Goal: Information Seeking & Learning: Obtain resource

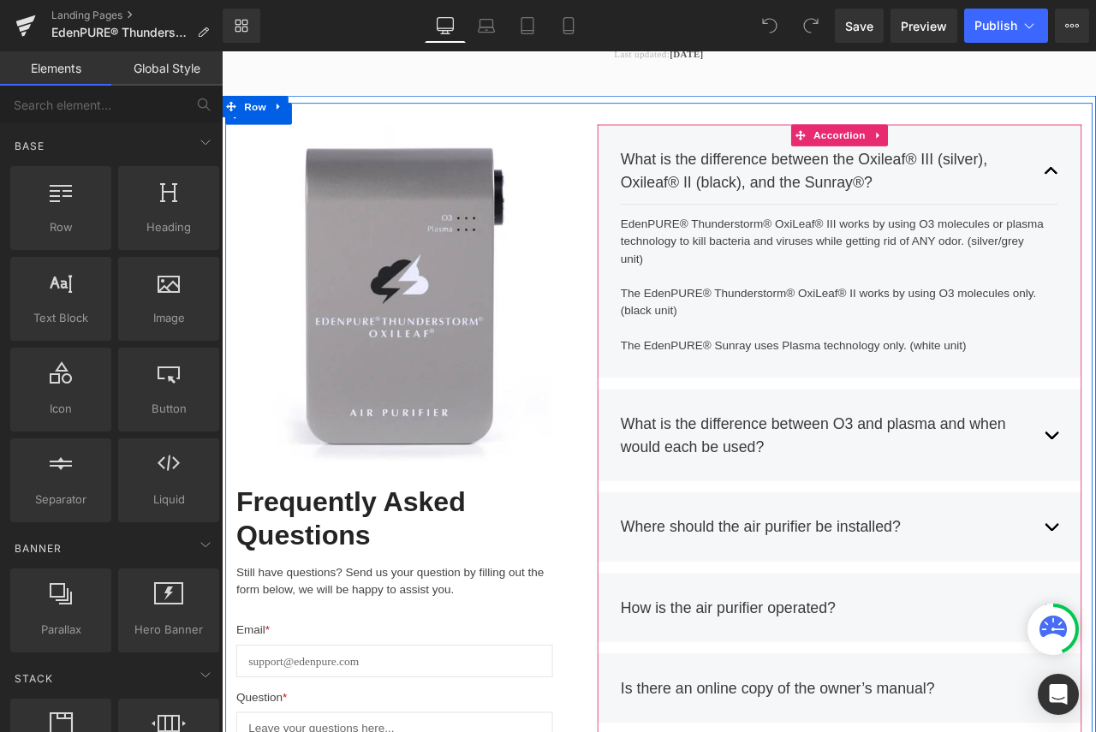
scroll to position [342, 0]
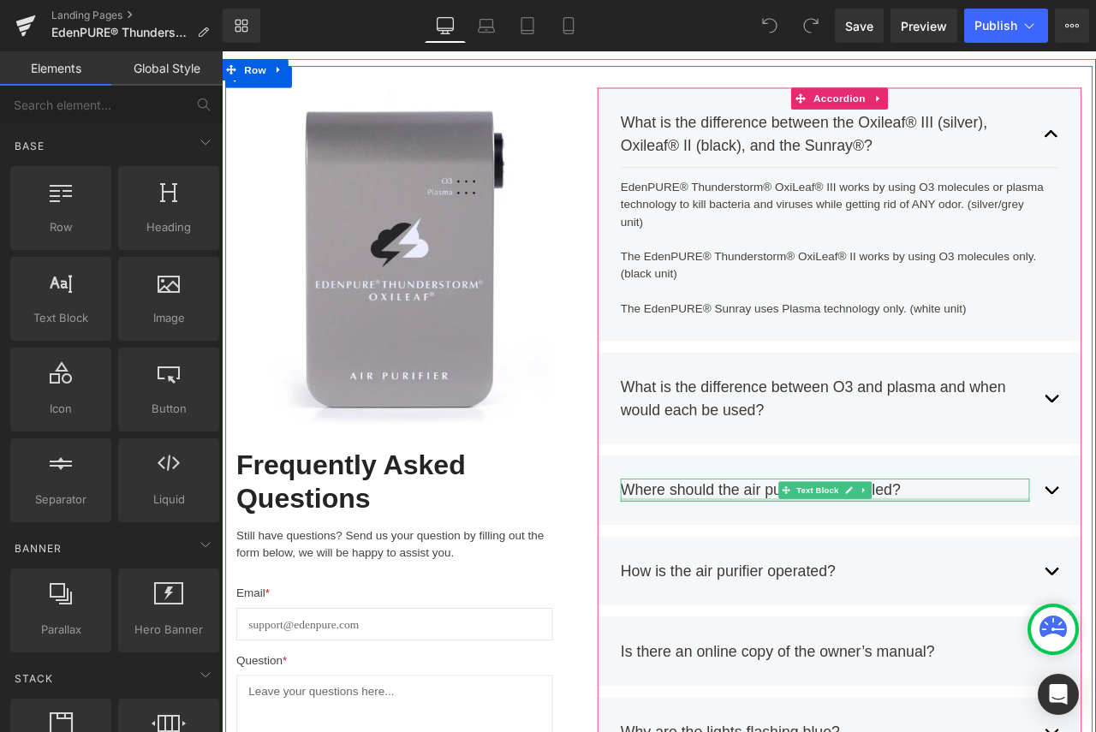
click at [848, 585] on div at bounding box center [936, 583] width 484 height 4
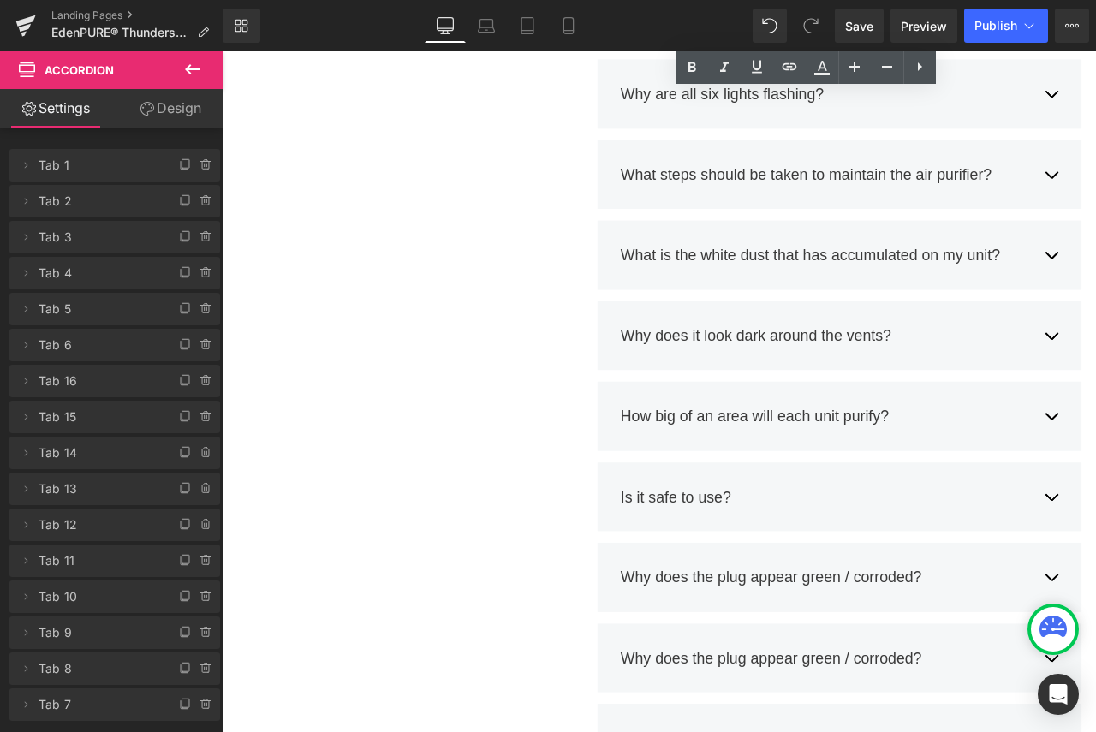
scroll to position [1284, 0]
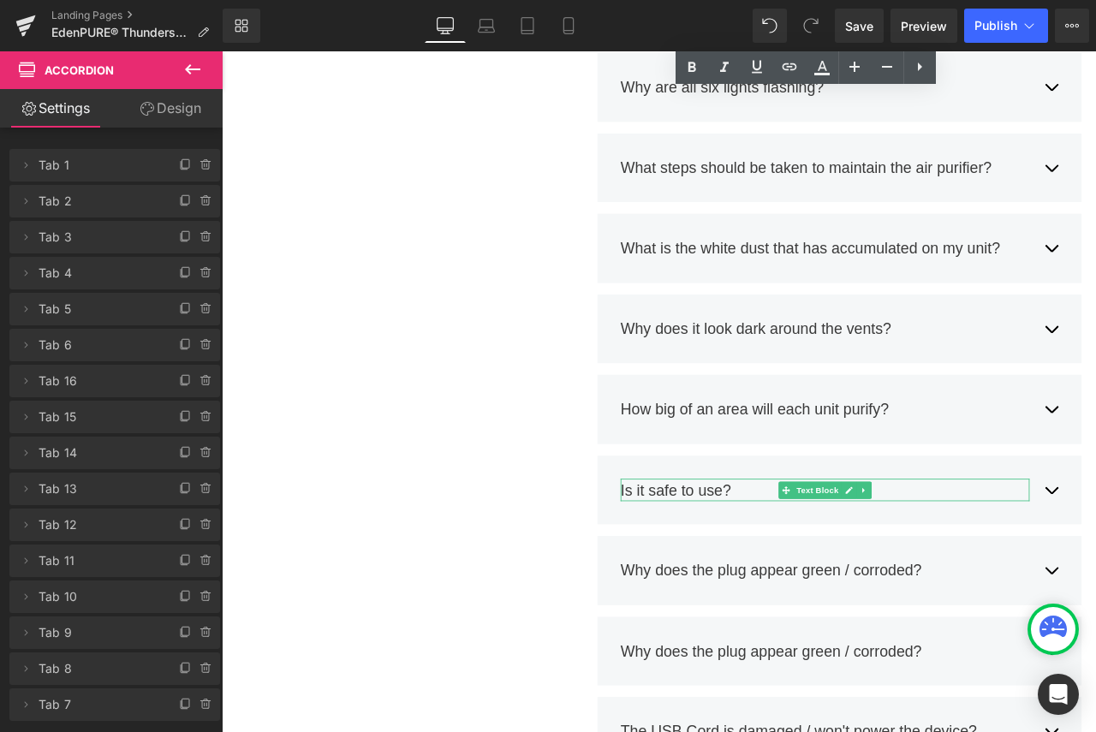
click at [1017, 570] on div "Is it safe to use?" at bounding box center [936, 571] width 484 height 27
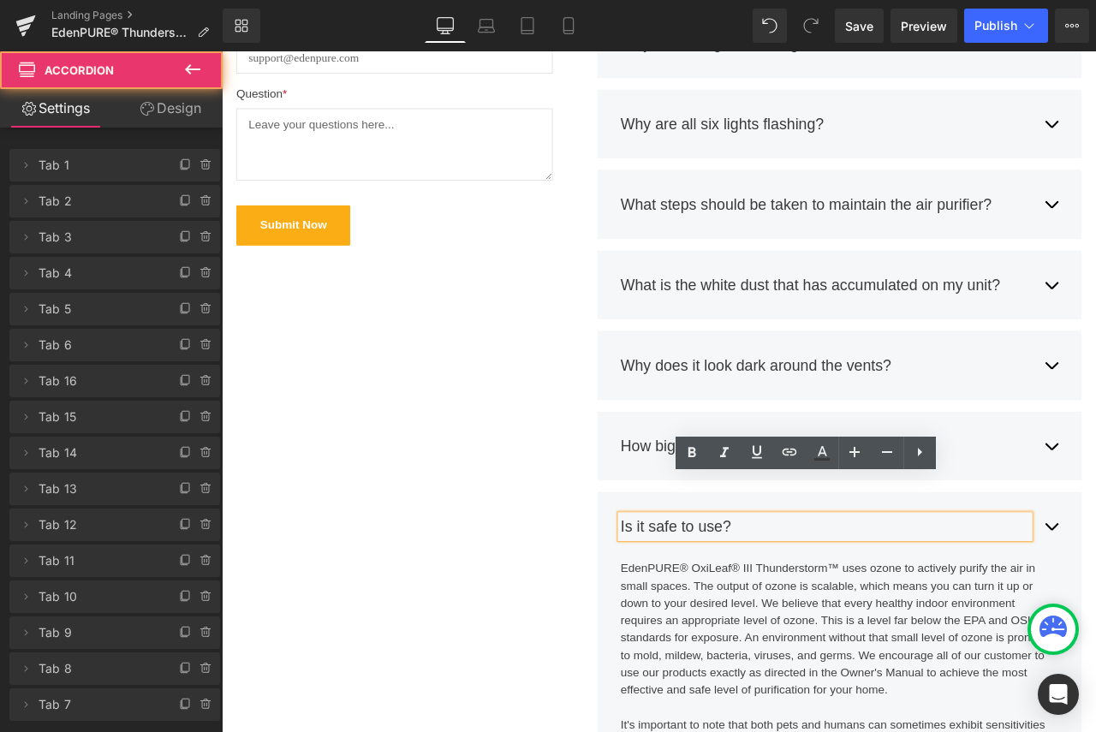
scroll to position [1012, 0]
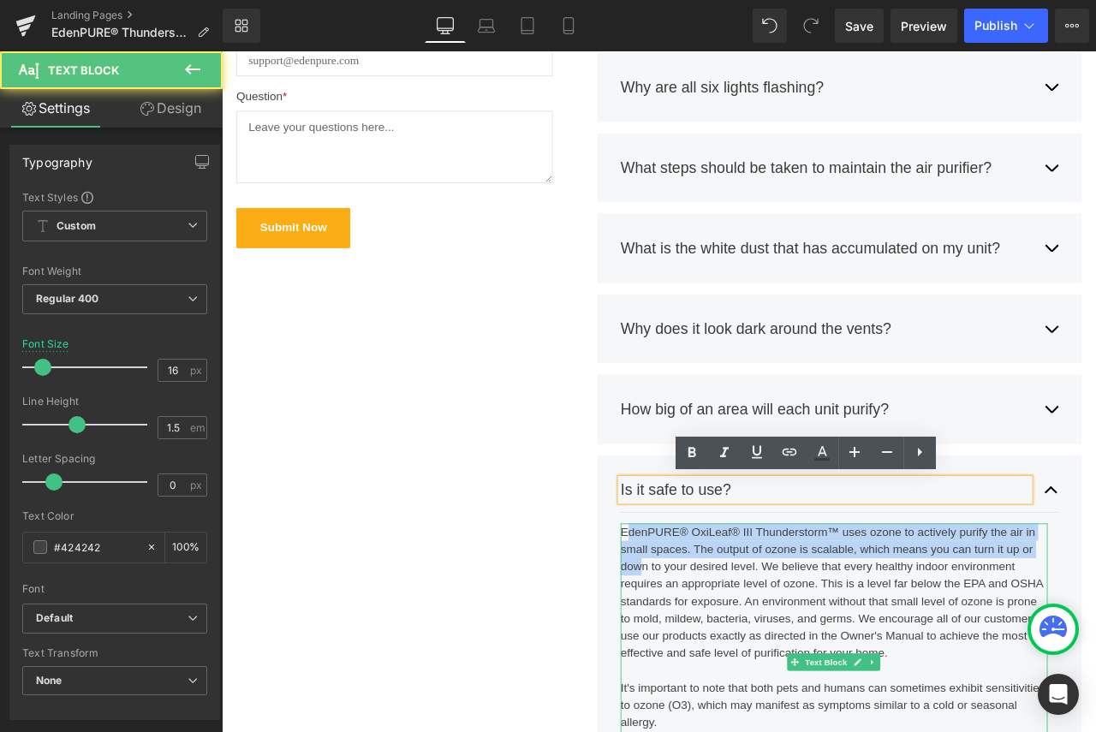
drag, startPoint x: 692, startPoint y: 622, endPoint x: 712, endPoint y: 651, distance: 35.6
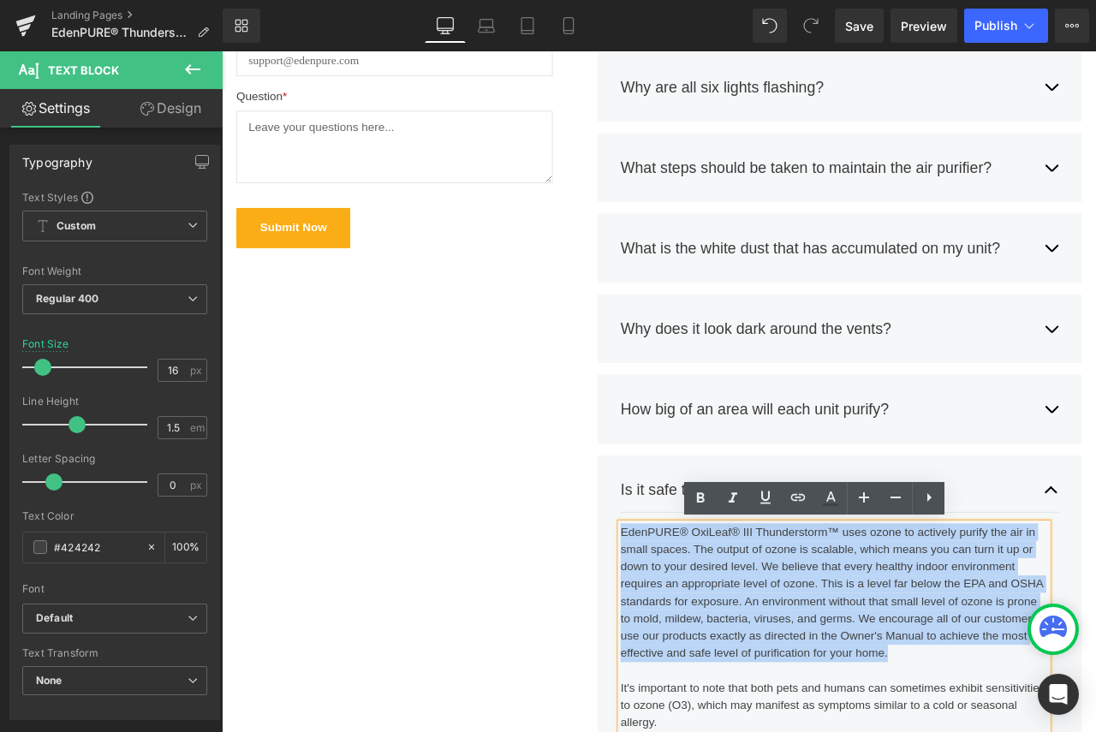
drag, startPoint x: 691, startPoint y: 616, endPoint x: 1013, endPoint y: 771, distance: 357.2
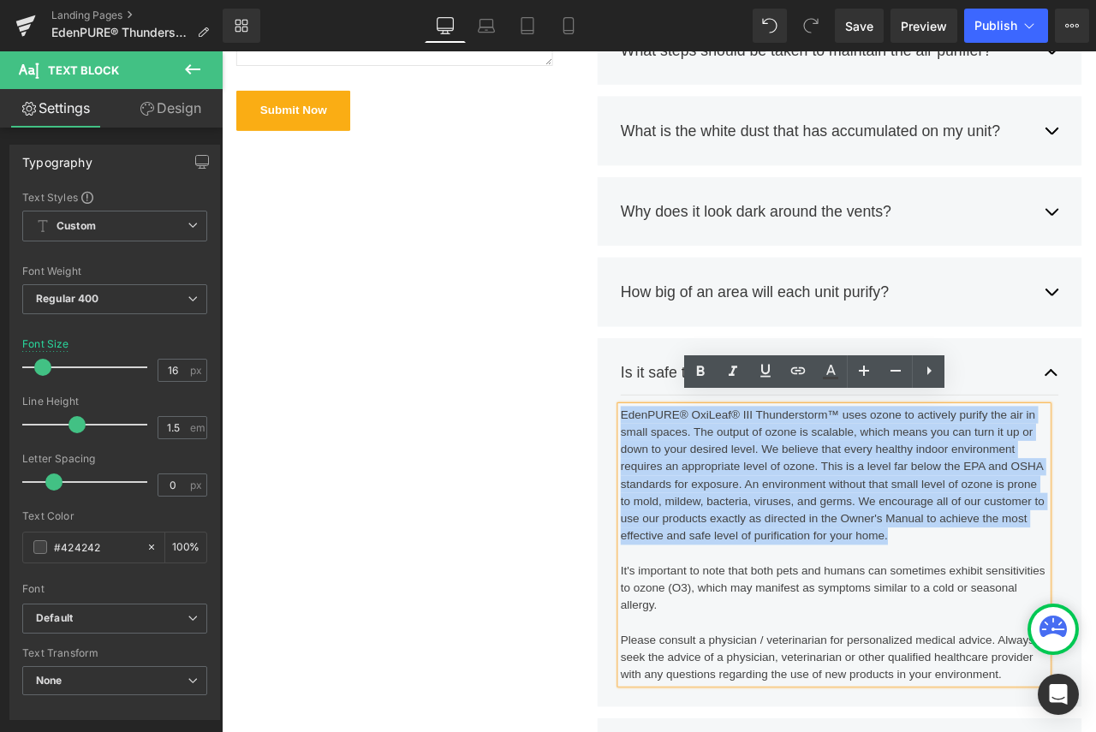
scroll to position [1183, 0]
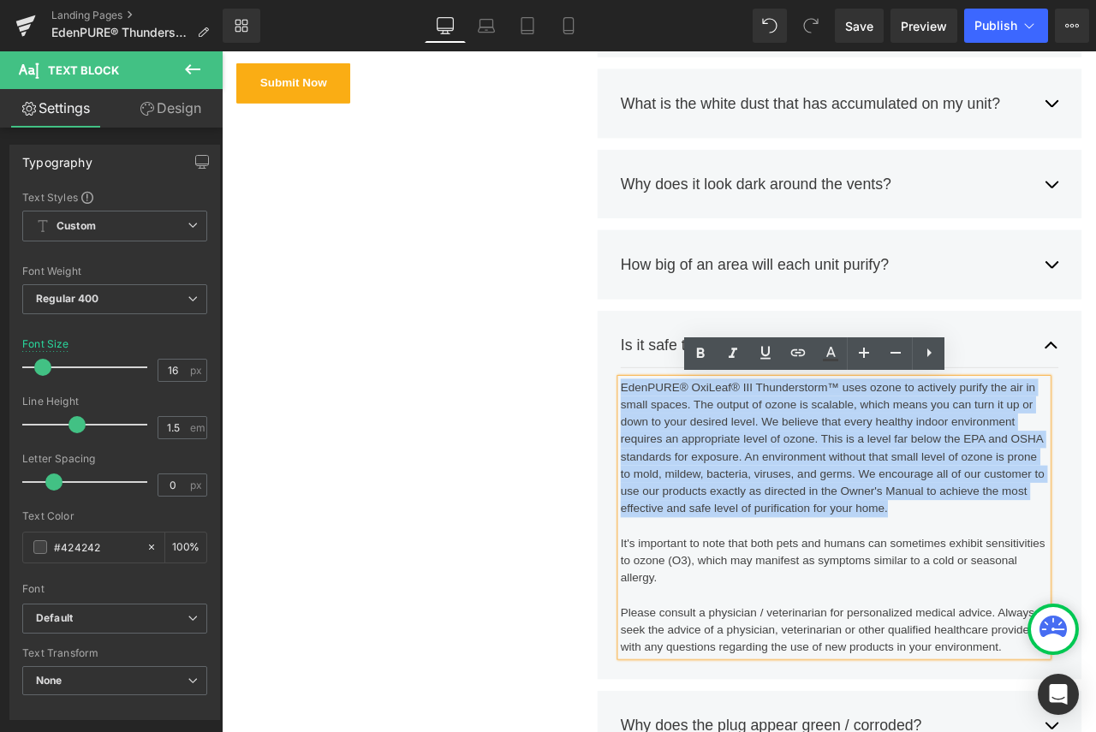
copy div "EdenPURE® OxiLeaf® III Thunderstorm™ uses ozone to actively purify the air in s…"
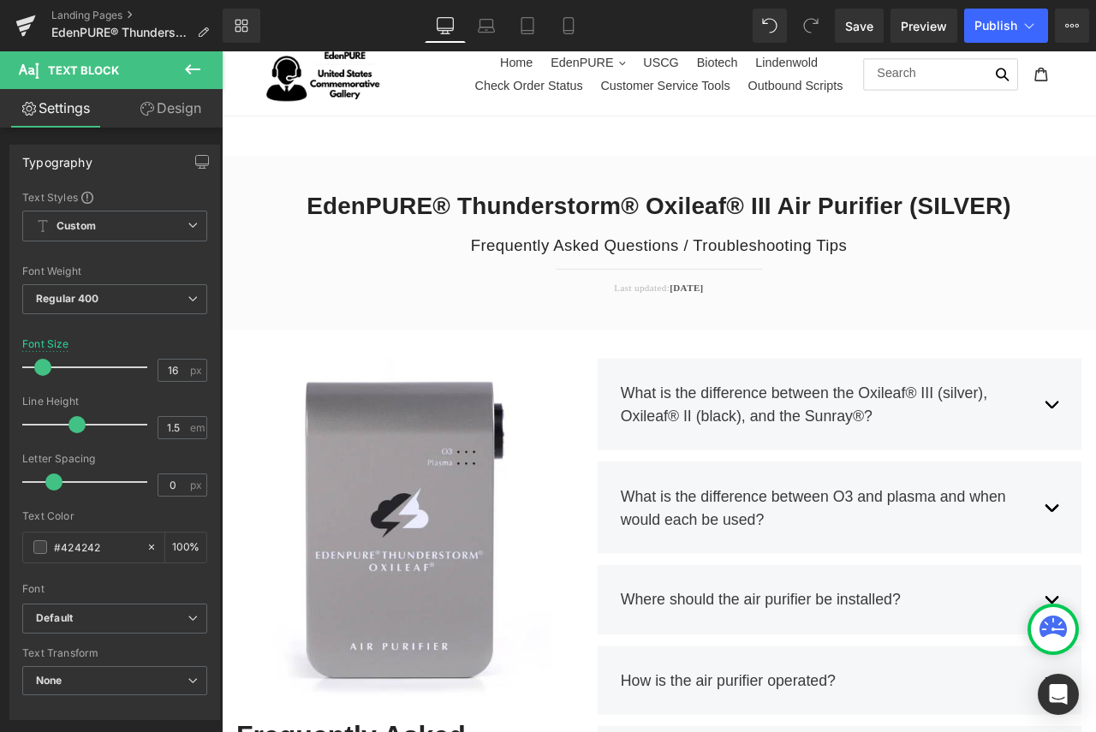
scroll to position [0, 0]
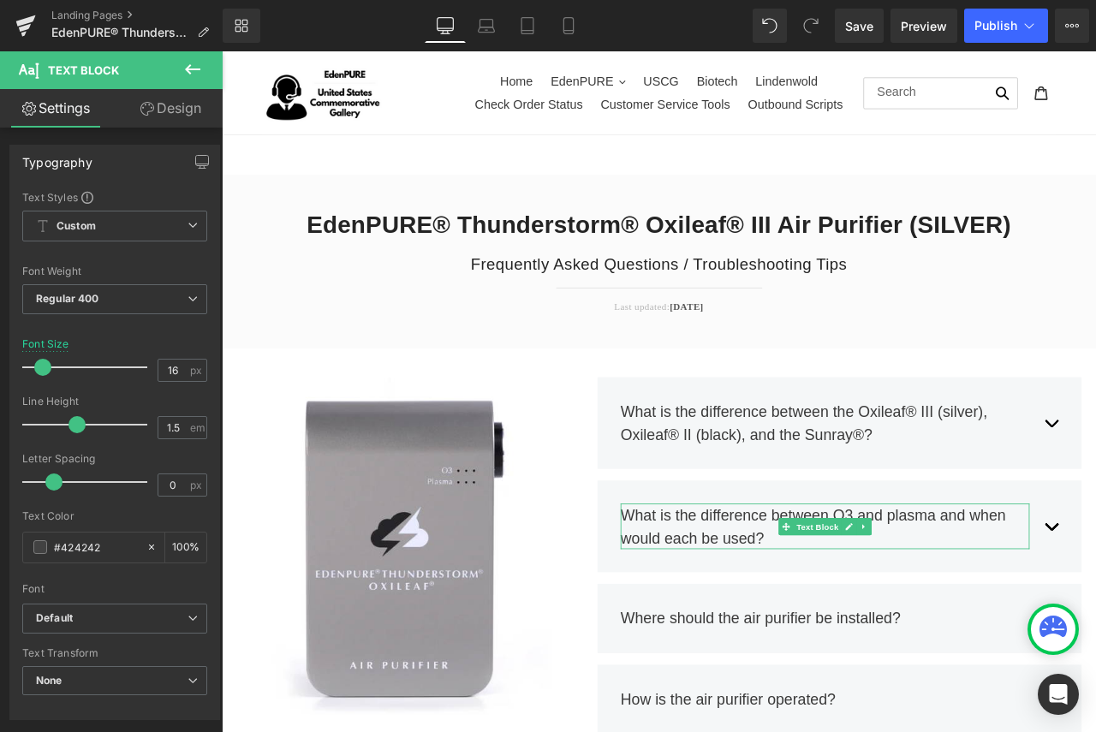
click at [891, 634] on div "What is the difference between O3 and plasma and when would each be used?" at bounding box center [936, 614] width 484 height 54
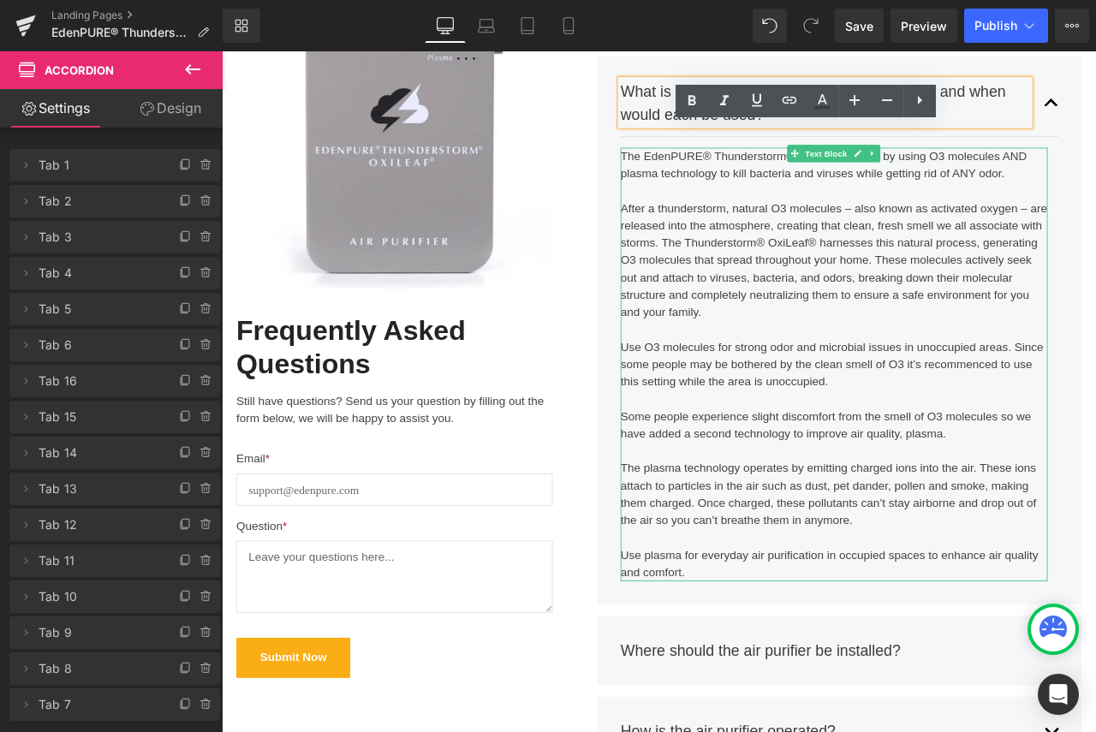
scroll to position [514, 0]
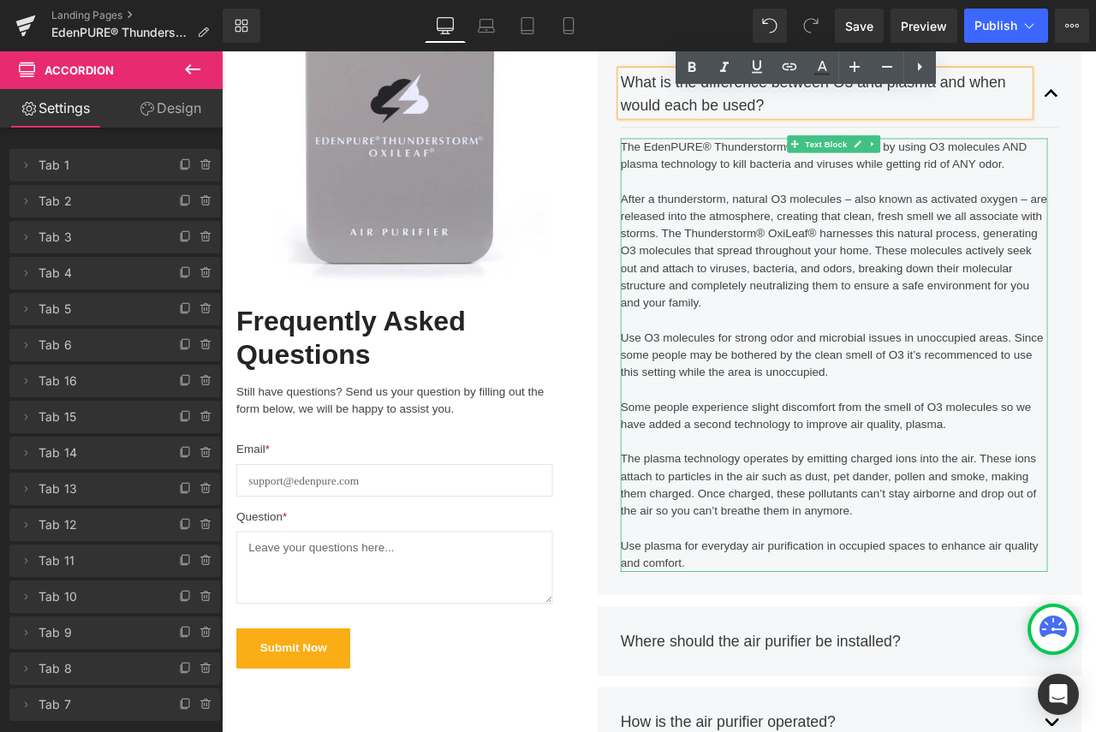
click at [782, 653] on div "Use plasma for everyday air purification in occupied spaces to enhance air qual…" at bounding box center [947, 647] width 506 height 41
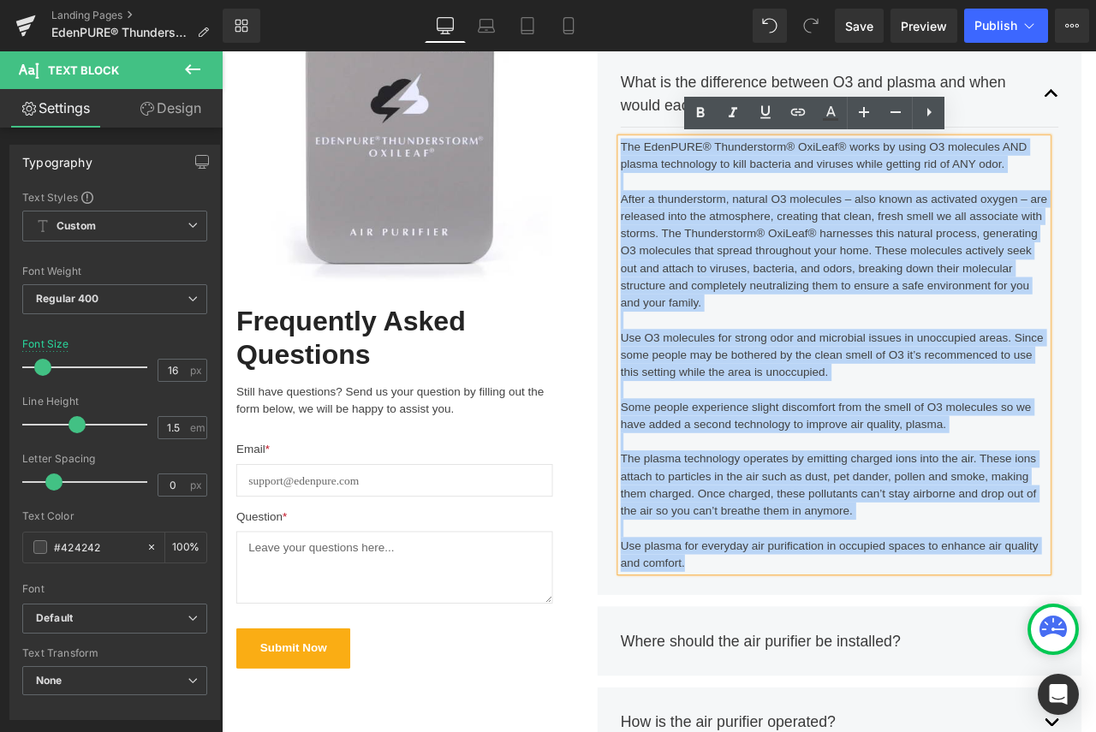
drag, startPoint x: 787, startPoint y: 652, endPoint x: 690, endPoint y: 169, distance: 492.3
click at [694, 169] on div "The EdenPURE® Thunderstorm® OxiLeaf® works by using O3 molecules AND plasma tec…" at bounding box center [947, 411] width 506 height 514
copy div "Lor IpsuMDOL® Sitametconse® AdiPisc® elits do eiusm T4 incididun UTL etdolo mag…"
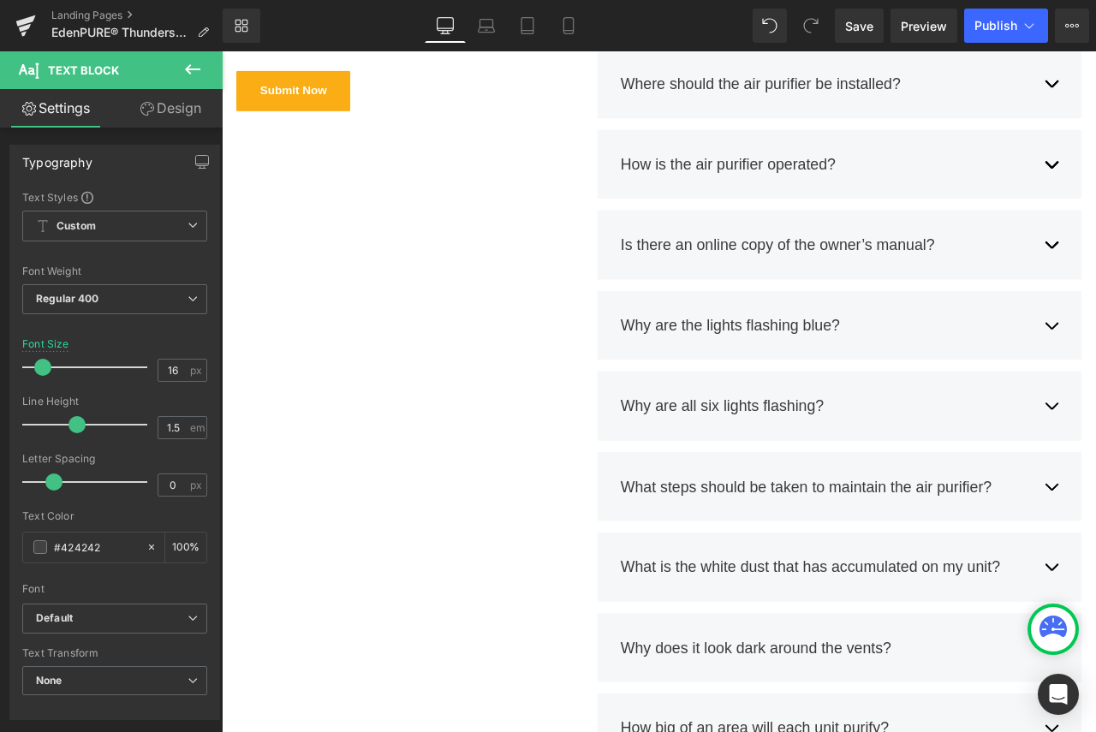
scroll to position [1198, 0]
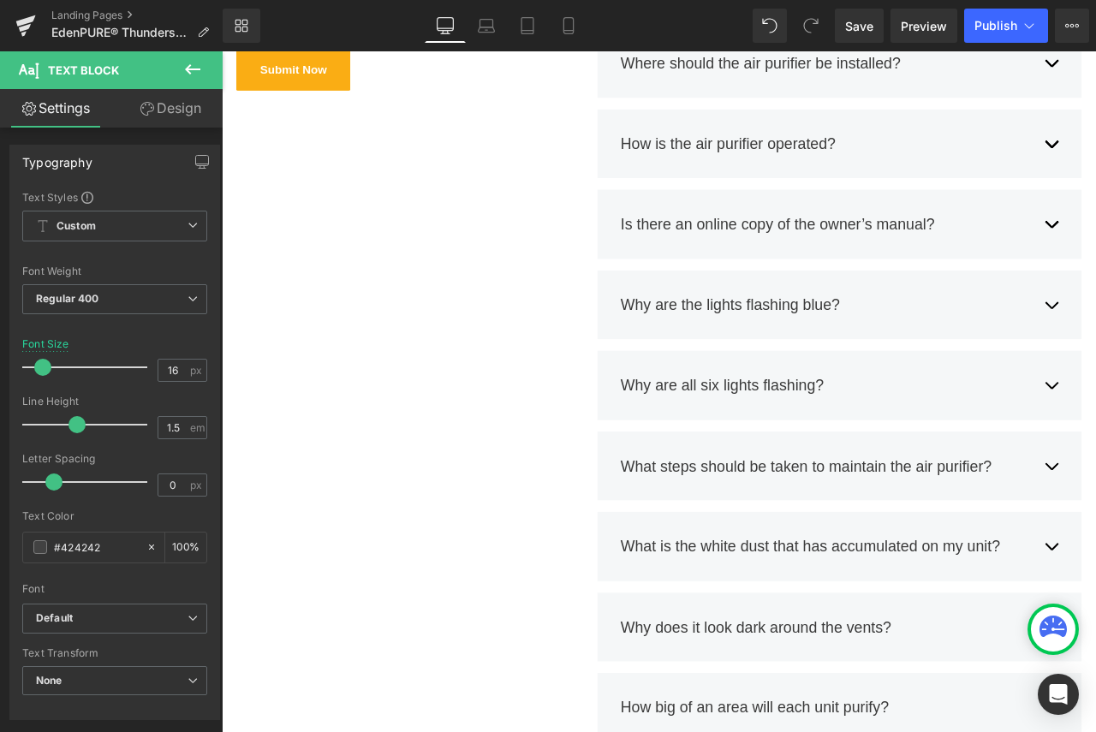
click at [1095, 267] on div "Is there an online copy of the owner’s manual? Text Block" at bounding box center [936, 255] width 484 height 27
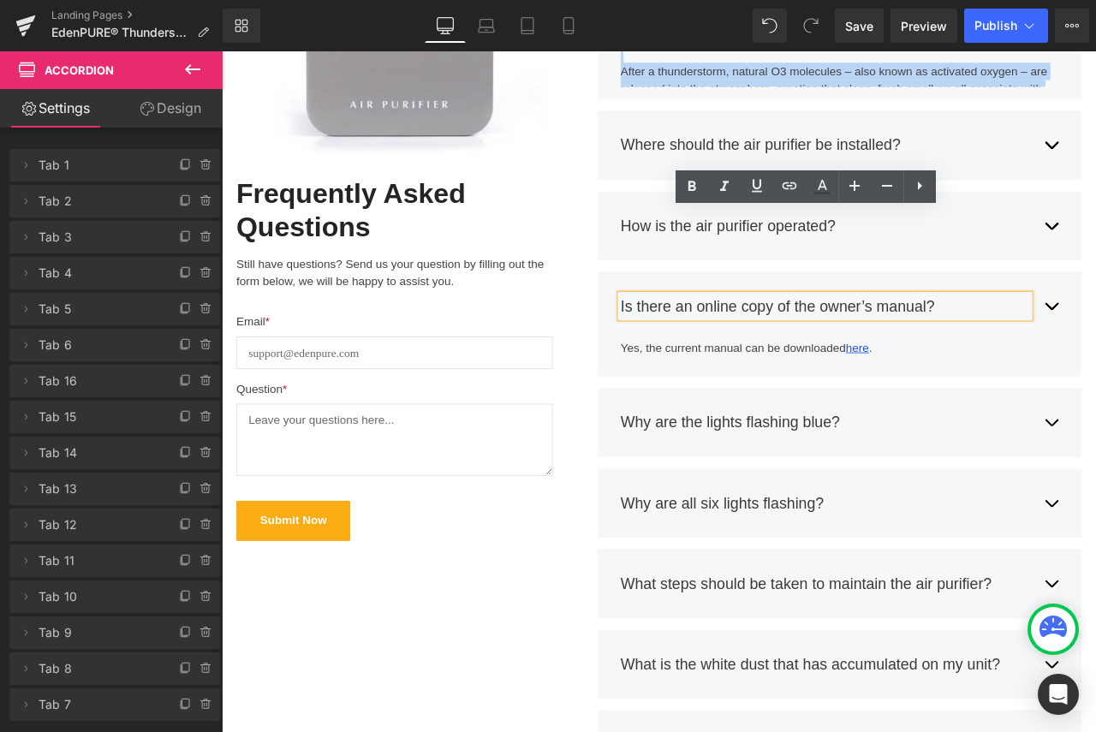
scroll to position [659, 0]
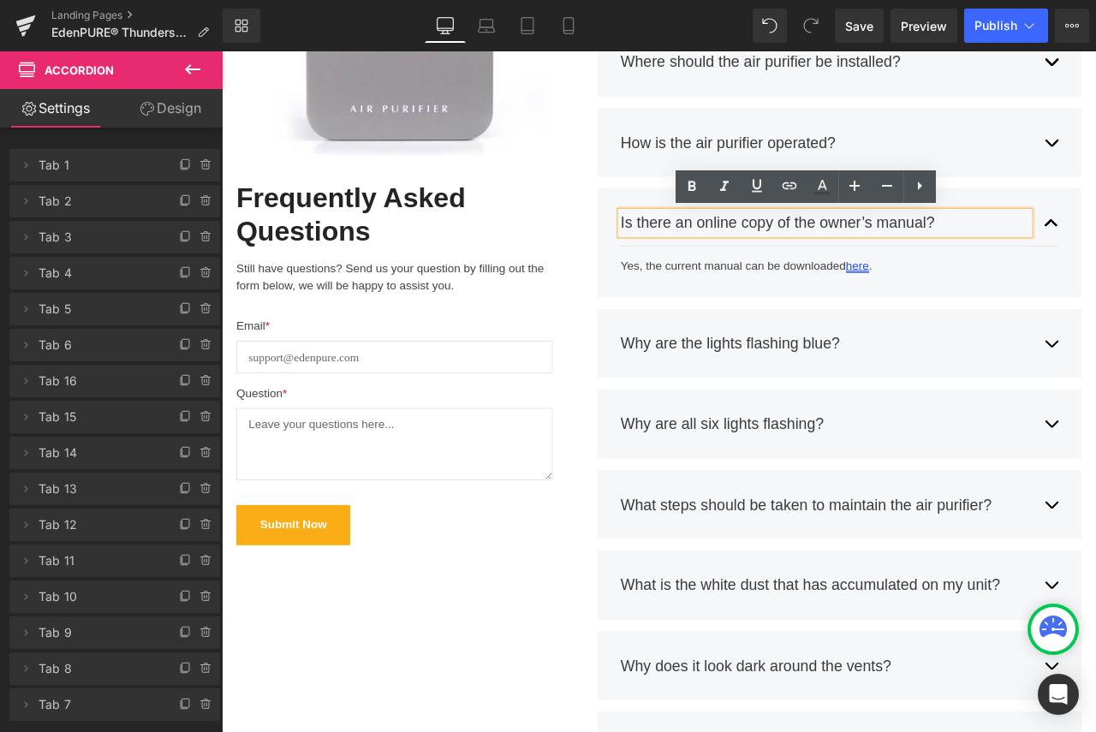
click at [973, 304] on div "Yes, the current manual can be downloaded here . Text Block" at bounding box center [947, 305] width 506 height 21
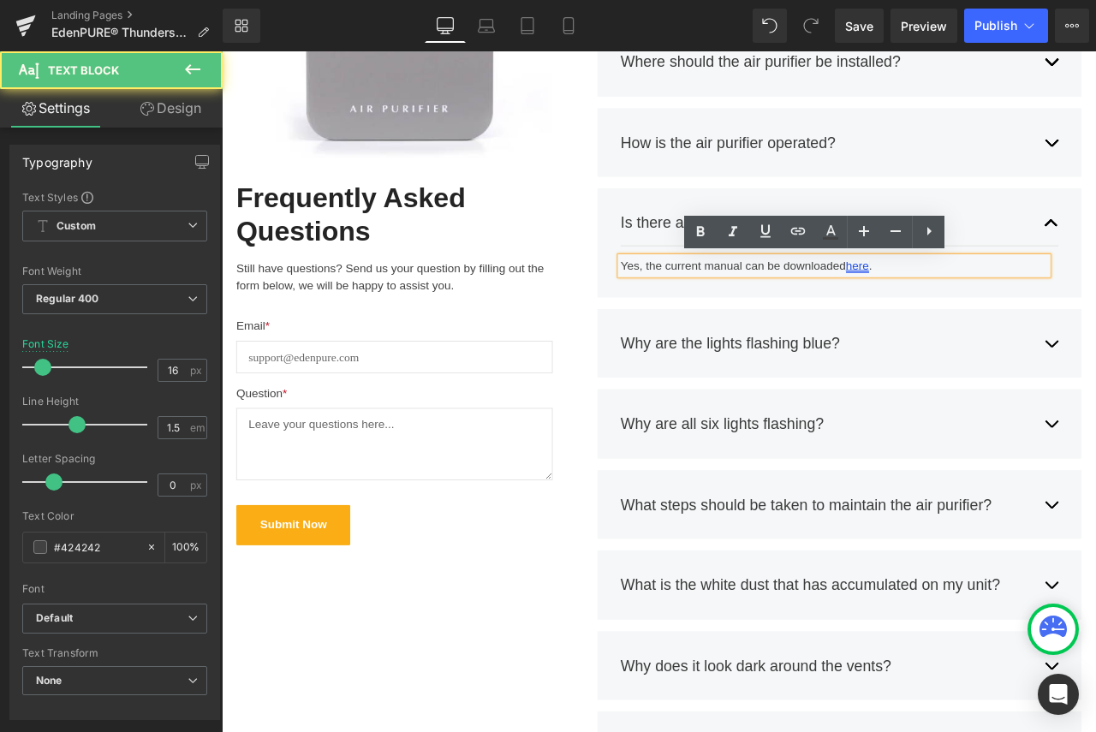
click at [975, 300] on link "here" at bounding box center [974, 305] width 27 height 15
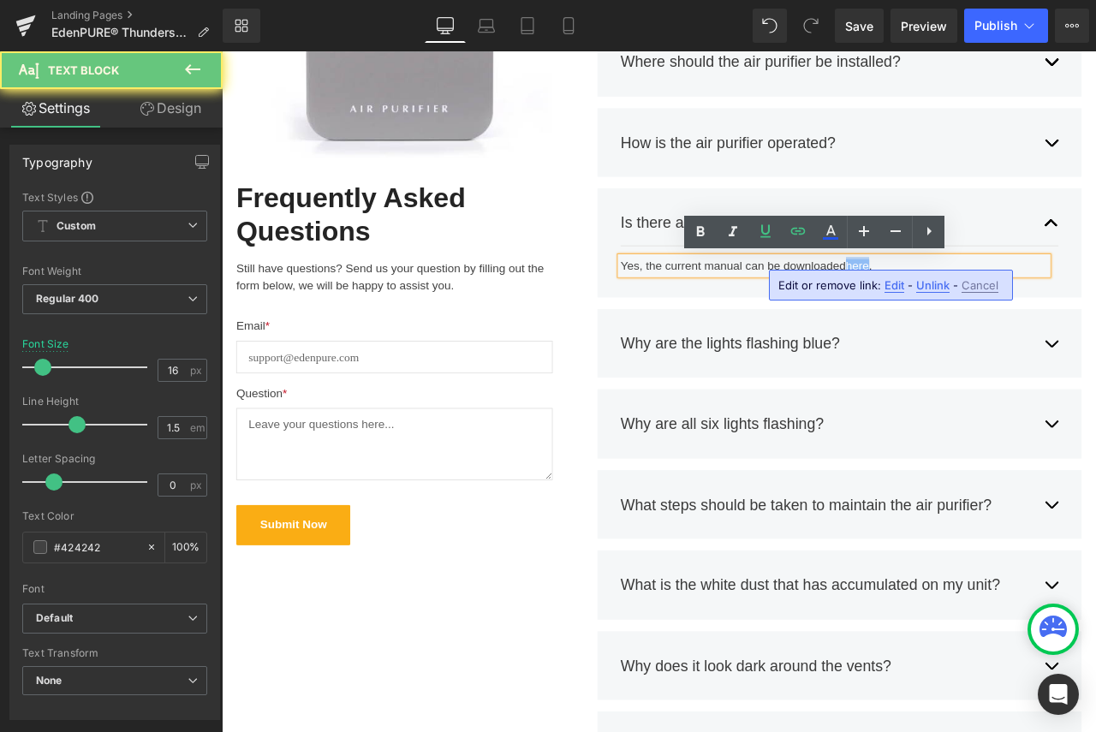
click at [975, 300] on link "here" at bounding box center [974, 305] width 27 height 15
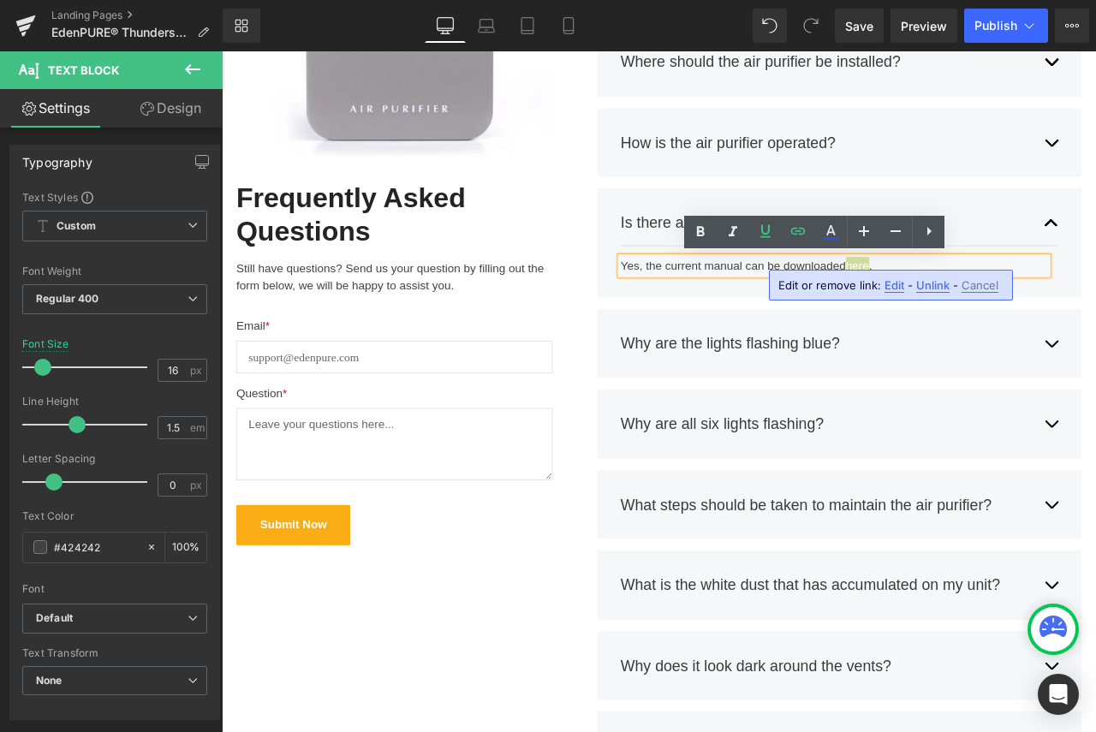
click at [899, 283] on span "Edit" at bounding box center [894, 285] width 20 height 15
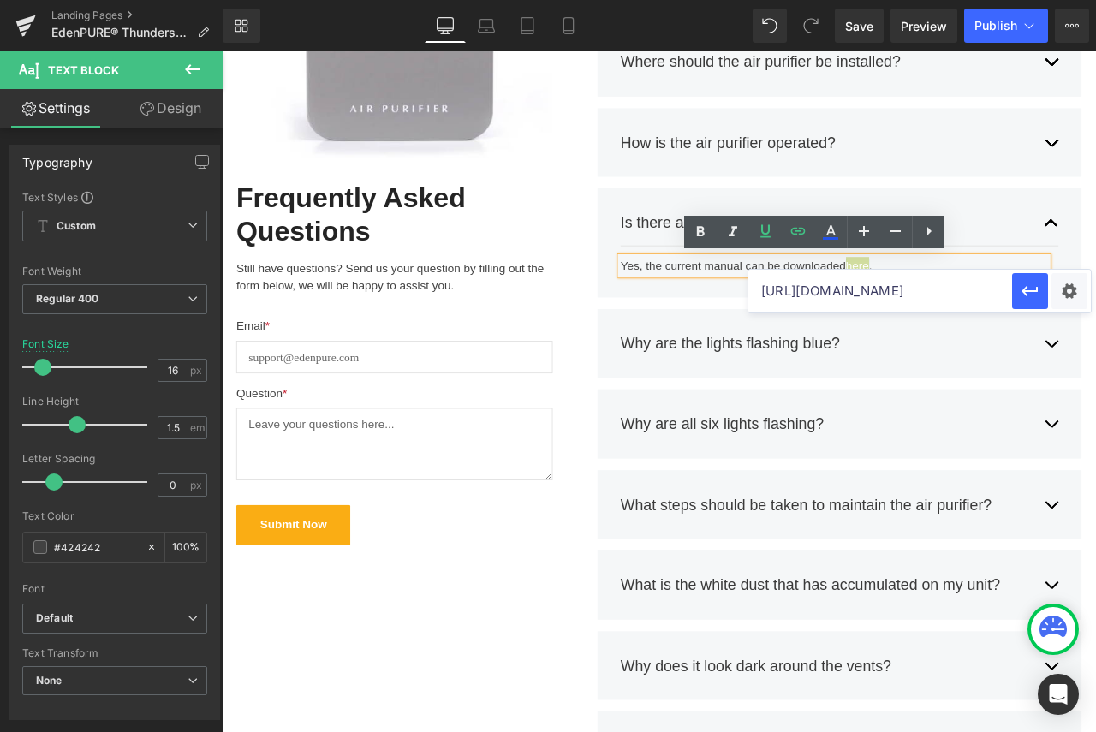
click at [886, 295] on input "[URL][DOMAIN_NAME]" at bounding box center [880, 291] width 264 height 43
